Goal: Information Seeking & Learning: Find specific fact

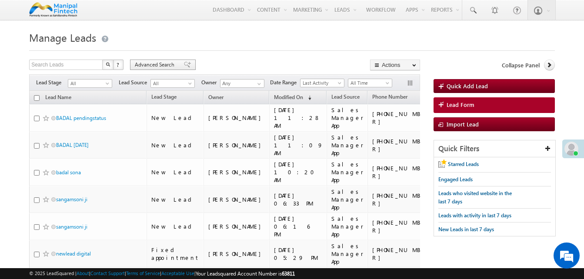
click at [177, 65] on div "Advanced Search" at bounding box center [163, 65] width 66 height 10
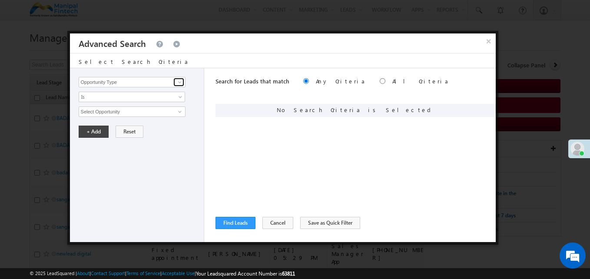
click at [178, 83] on span at bounding box center [179, 82] width 7 height 7
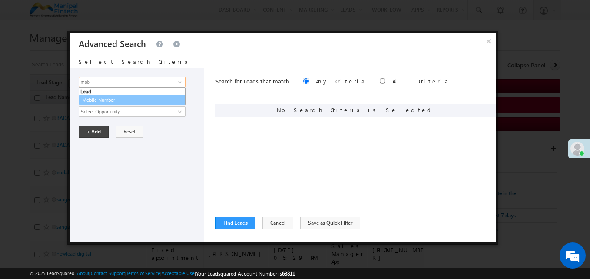
click at [103, 97] on link "Mobile Number" at bounding box center [132, 100] width 107 height 10
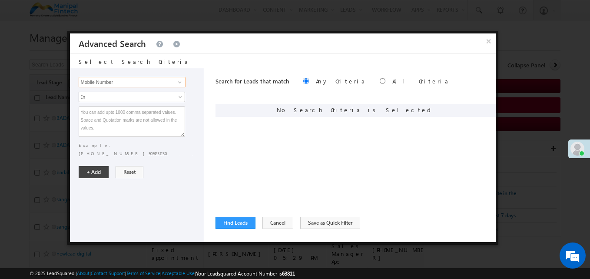
type input "Mobile Number"
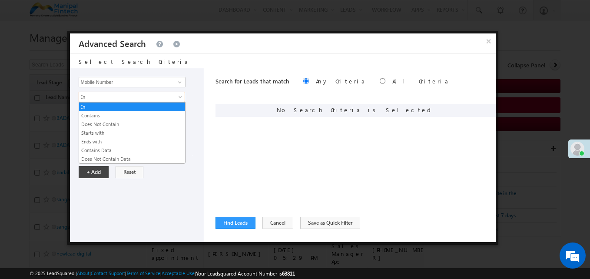
click at [103, 97] on span "In" at bounding box center [126, 97] width 94 height 8
click at [89, 116] on link "Contains" at bounding box center [132, 116] width 106 height 8
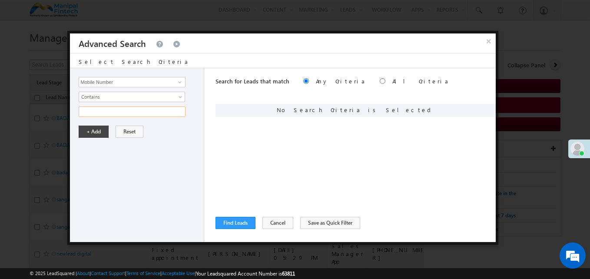
click at [89, 116] on input "text" at bounding box center [132, 111] width 107 height 10
paste input "7091289018"
type input "7091289018"
click at [93, 130] on button "+ Add" at bounding box center [94, 132] width 30 height 12
click at [231, 226] on button "Find Leads" at bounding box center [236, 223] width 40 height 12
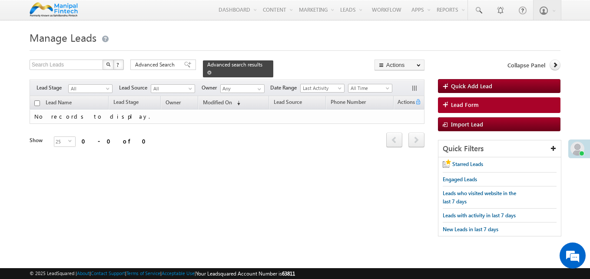
click at [260, 65] on div "Advanced search results" at bounding box center [238, 68] width 70 height 17
click at [258, 65] on div "Advanced search results" at bounding box center [238, 68] width 70 height 17
click at [212, 70] on span at bounding box center [209, 72] width 4 height 4
